Goal: Information Seeking & Learning: Learn about a topic

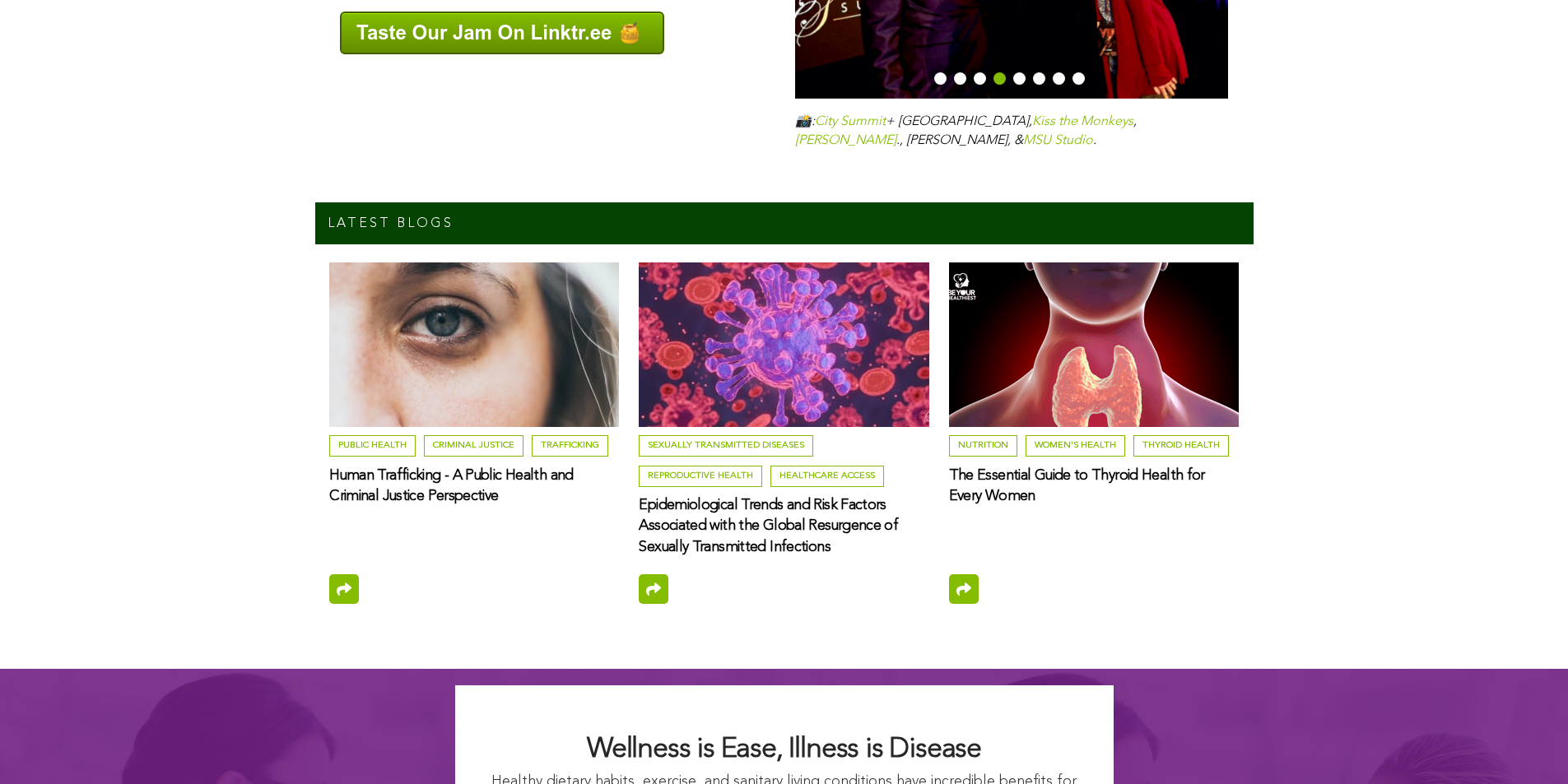
scroll to position [5831, 0]
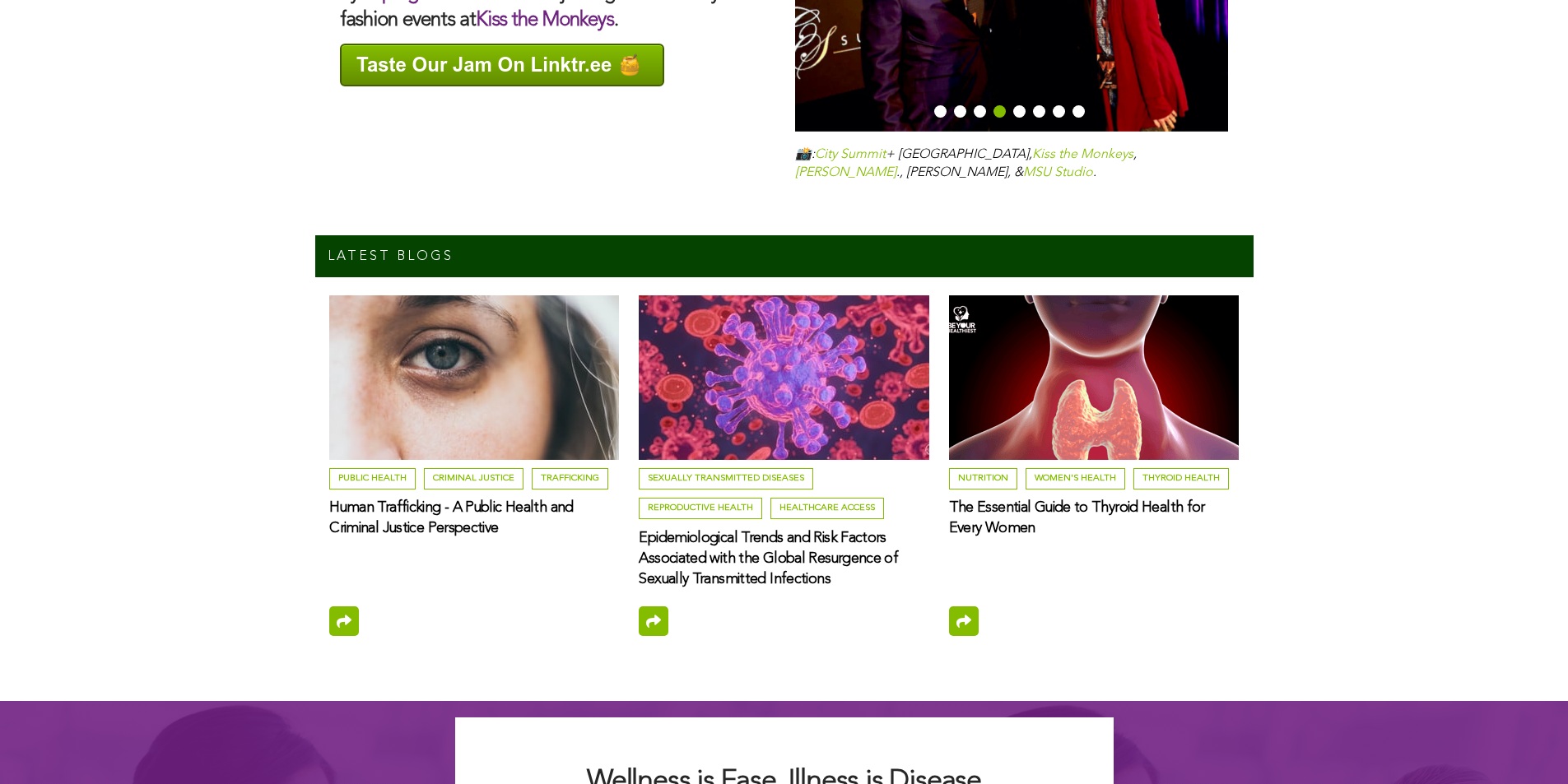
click at [1092, 498] on h3 "The Essential Guide to Thyroid Health for Every Women" at bounding box center [1094, 518] width 290 height 41
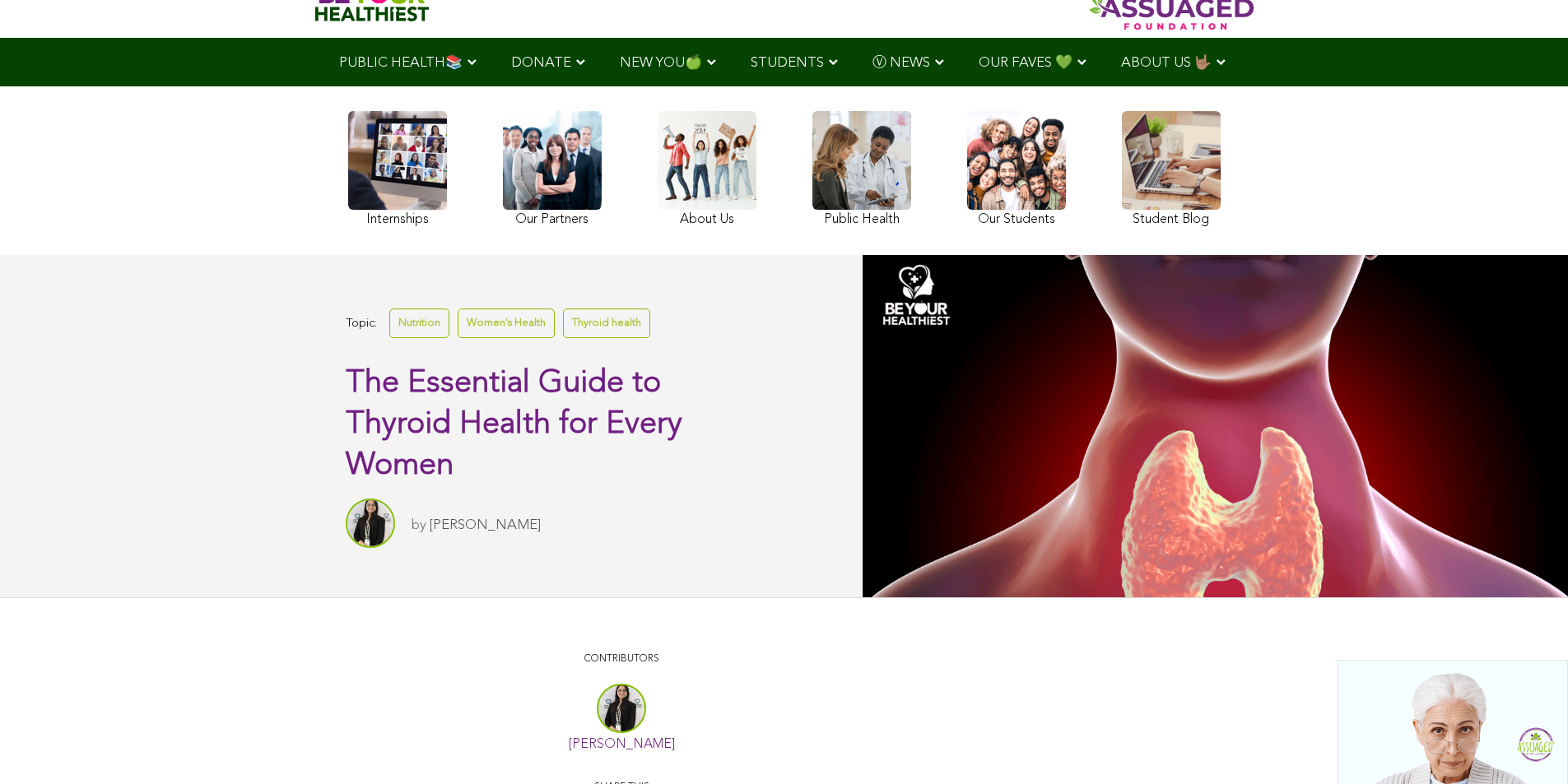
scroll to position [111, 0]
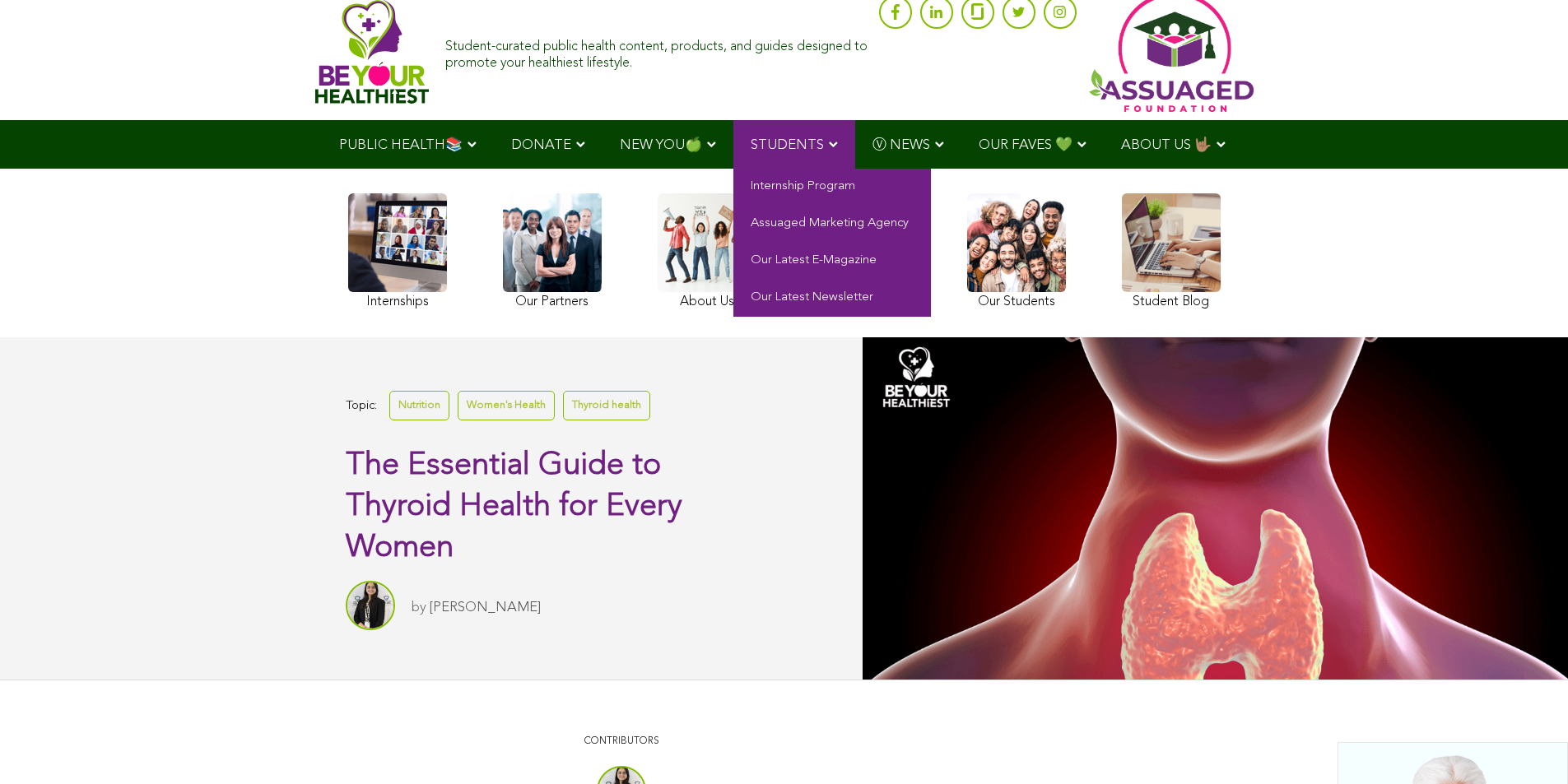
click at [786, 142] on span "STUDENTS" at bounding box center [787, 145] width 73 height 14
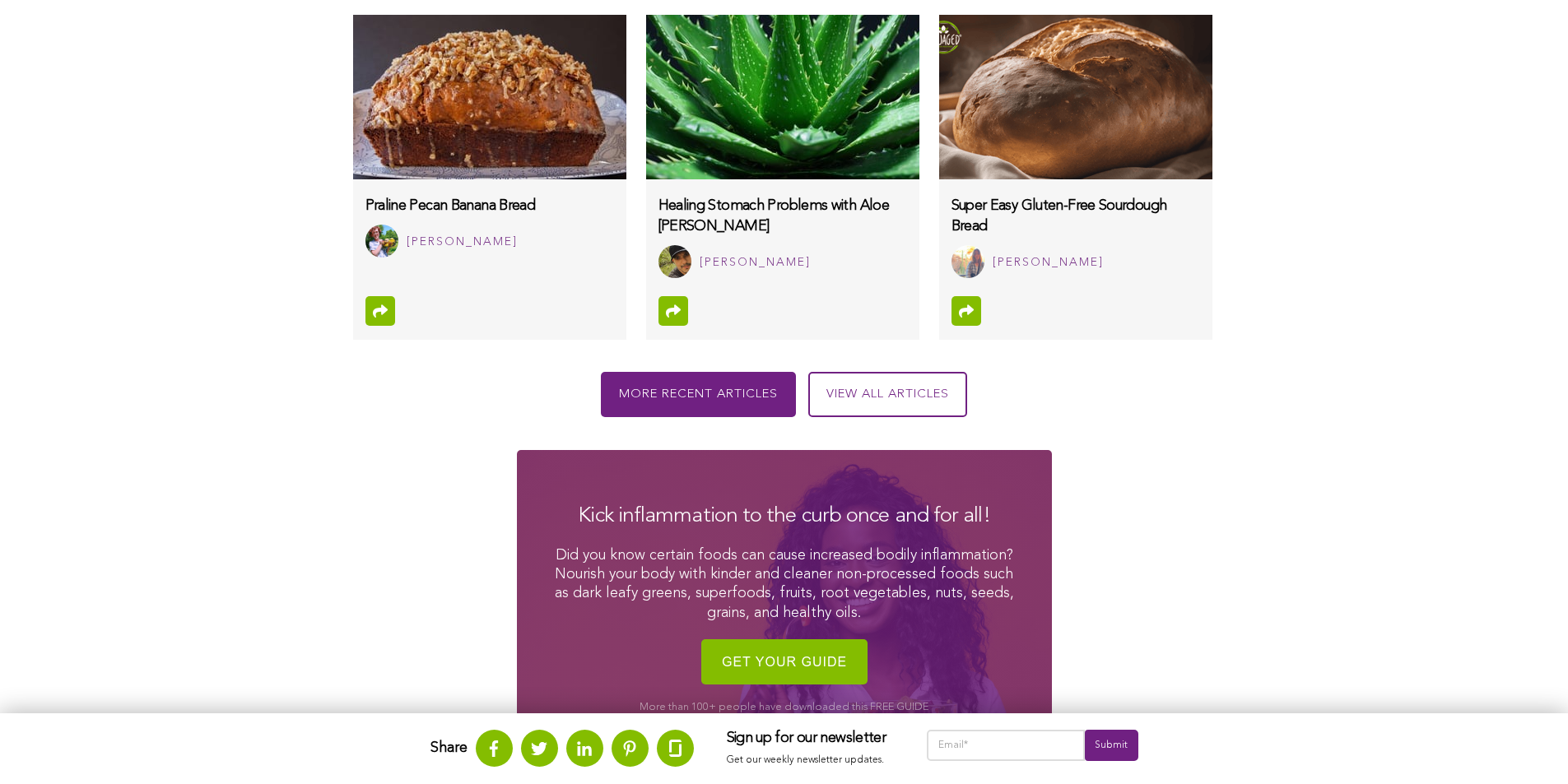
scroll to position [1660, 0]
